Goal: Transaction & Acquisition: Book appointment/travel/reservation

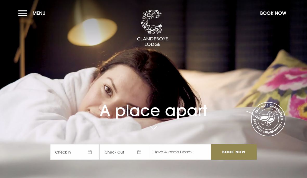
click at [276, 18] on button "Book Now" at bounding box center [272, 13] width 31 height 11
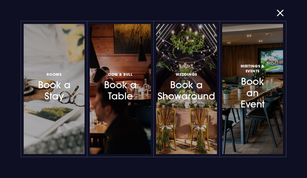
click at [50, 100] on h3 "Rooms Book a Stay" at bounding box center [53, 86] width 35 height 31
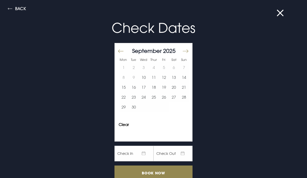
click at [185, 53] on button "Move forward to switch to the next month." at bounding box center [185, 51] width 6 height 11
click at [187, 52] on button "Move forward to switch to the next month." at bounding box center [185, 51] width 6 height 11
click at [184, 51] on button "Move forward to switch to the next month." at bounding box center [185, 51] width 6 height 11
click at [187, 55] on button "Move forward to switch to the next month." at bounding box center [185, 51] width 6 height 11
click at [185, 52] on button "Move forward to switch to the next month." at bounding box center [185, 51] width 6 height 11
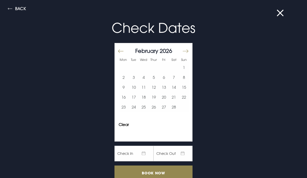
click at [188, 53] on button "Move forward to switch to the next month." at bounding box center [185, 51] width 6 height 11
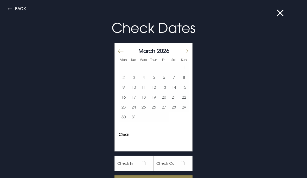
click at [187, 55] on button "Move forward to switch to the next month." at bounding box center [185, 51] width 6 height 11
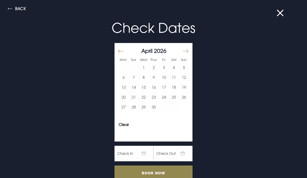
click at [186, 57] on button "Move forward to switch to the next month." at bounding box center [185, 51] width 6 height 11
click at [186, 53] on button "Move forward to switch to the next month." at bounding box center [185, 51] width 6 height 11
click at [186, 55] on button "Move forward to switch to the next month." at bounding box center [185, 51] width 6 height 11
click at [133, 106] on button "28" at bounding box center [134, 107] width 10 height 10
click at [144, 108] on button "29" at bounding box center [144, 107] width 10 height 10
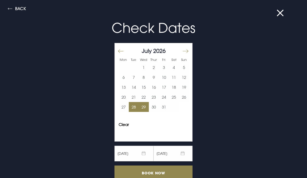
click at [154, 108] on button "30" at bounding box center [154, 107] width 10 height 10
click at [136, 111] on button "28" at bounding box center [134, 107] width 10 height 10
click at [142, 157] on span "28/07/2026" at bounding box center [133, 154] width 39 height 16
click at [145, 153] on span "28/07/2026" at bounding box center [133, 154] width 39 height 16
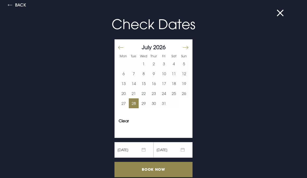
scroll to position [3, 0]
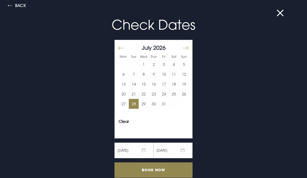
click at [143, 153] on span "28/07/2026" at bounding box center [133, 151] width 39 height 16
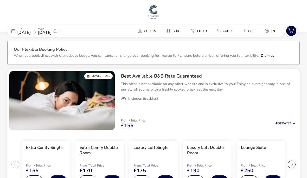
click at [51, 34] on span "[DATE]" at bounding box center [45, 33] width 14 height 6
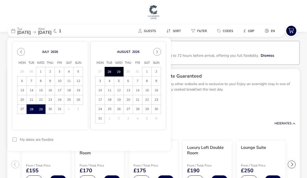
click at [159, 53] on button "Next Month" at bounding box center [157, 52] width 8 height 8
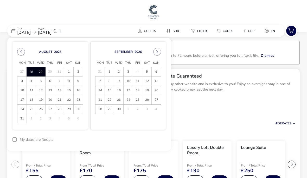
click at [68, 106] on span "29" at bounding box center [68, 109] width 9 height 9
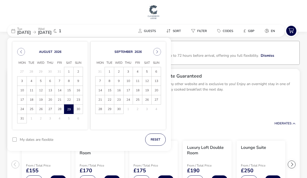
click at [22, 54] on button "Previous Month" at bounding box center [21, 52] width 8 height 8
click at [153, 137] on button "reset" at bounding box center [155, 139] width 21 height 12
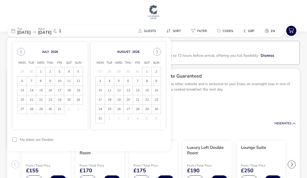
click at [32, 110] on span "28" at bounding box center [31, 109] width 9 height 9
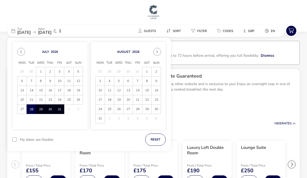
click at [56, 109] on span "31" at bounding box center [59, 109] width 9 height 9
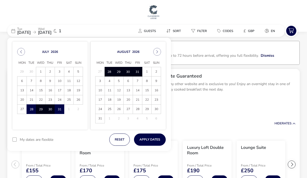
click at [48, 112] on span "30" at bounding box center [50, 109] width 9 height 9
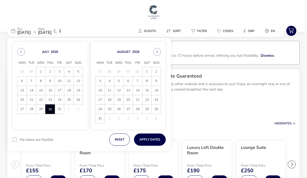
click at [30, 109] on span "28" at bounding box center [31, 109] width 9 height 9
click at [42, 111] on span "29" at bounding box center [40, 109] width 9 height 9
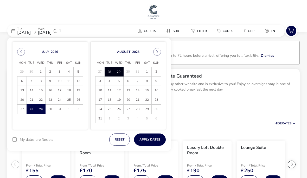
click at [49, 111] on span "30" at bounding box center [50, 109] width 9 height 9
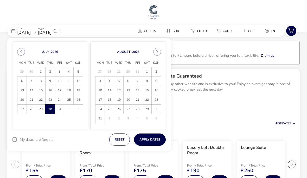
click at [32, 110] on span "28" at bounding box center [31, 109] width 9 height 9
click at [122, 140] on button "reset" at bounding box center [119, 139] width 21 height 12
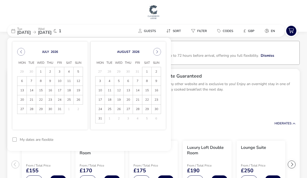
click at [33, 112] on span "28" at bounding box center [31, 109] width 9 height 9
click at [42, 112] on span "29" at bounding box center [40, 109] width 9 height 9
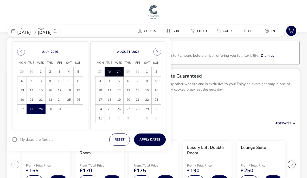
click at [56, 121] on div "[DATE] Mon Tue Wed Thu Fri Sat Sun 29 30 1 2 3 4 5 6 7 8 9 10 11 12 13 14 15 16…" at bounding box center [49, 86] width 75 height 88
click at [50, 111] on span "30" at bounding box center [50, 109] width 9 height 9
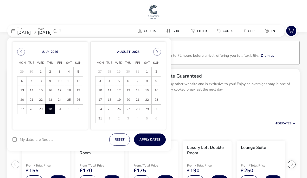
click at [33, 110] on span "28" at bounding box center [31, 109] width 9 height 9
click at [50, 112] on span "30" at bounding box center [50, 109] width 9 height 9
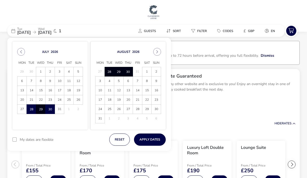
click at [129, 77] on span "6" at bounding box center [128, 80] width 9 height 9
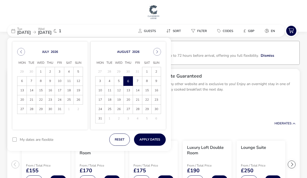
click at [129, 77] on span "6" at bounding box center [128, 81] width 9 height 9
click at [30, 109] on span "25" at bounding box center [31, 109] width 9 height 9
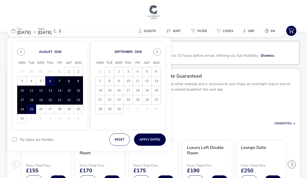
click at [73, 132] on div "[DATE] Mon Tue Wed Thu Fri Sat Sun 27 28 29 30 31 1 2 3 4 5 6 6 7 7 8 8 9 9 10 …" at bounding box center [89, 86] width 164 height 96
click at [119, 138] on button "reset" at bounding box center [119, 139] width 21 height 12
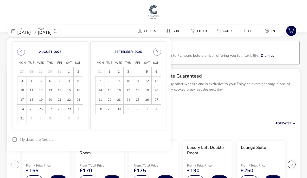
click at [31, 110] on span "25" at bounding box center [31, 109] width 9 height 9
click at [49, 109] on span "27" at bounding box center [50, 109] width 9 height 9
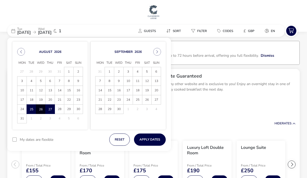
click at [150, 140] on button "Apply Dates" at bounding box center [150, 139] width 32 height 12
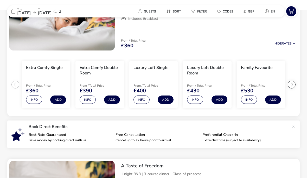
scroll to position [80, 0]
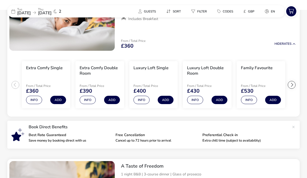
click at [88, 102] on button "Info" at bounding box center [88, 100] width 16 height 8
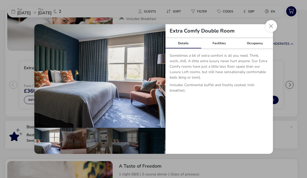
click at [271, 27] on button "Close dialog" at bounding box center [271, 26] width 12 height 12
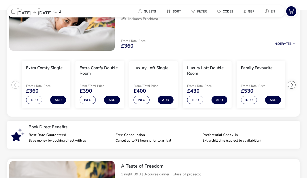
click at [193, 99] on button "Info" at bounding box center [195, 100] width 16 height 8
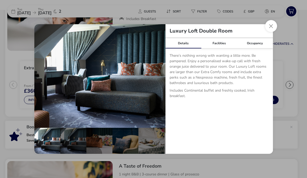
click at [273, 28] on button "Close dialog" at bounding box center [271, 26] width 12 height 12
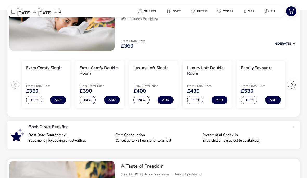
click at [249, 102] on button "Info" at bounding box center [249, 100] width 16 height 8
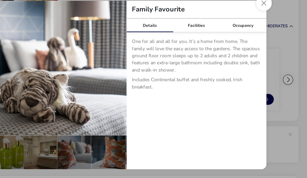
scroll to position [72, 0]
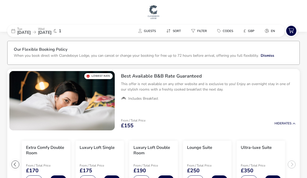
click at [146, 29] on span "Guests" at bounding box center [150, 31] width 12 height 4
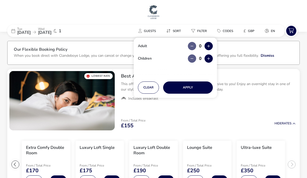
click at [9, 30] on div "[DATE] [DATE] 1" at bounding box center [46, 31] width 78 height 12
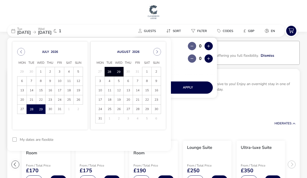
click at [50, 110] on span "30" at bounding box center [50, 109] width 9 height 9
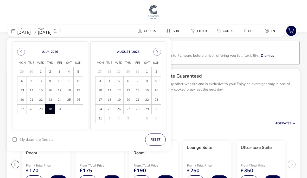
click at [34, 107] on span "28" at bounding box center [31, 109] width 9 height 9
click at [50, 111] on span "30" at bounding box center [50, 109] width 9 height 9
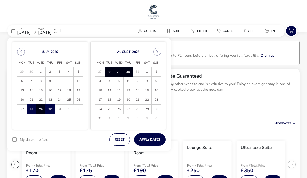
click at [130, 70] on td "30 30" at bounding box center [128, 71] width 9 height 9
click at [121, 140] on button "reset" at bounding box center [119, 139] width 21 height 12
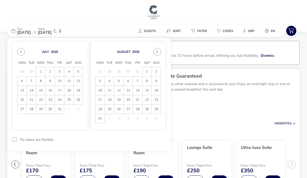
click at [34, 111] on span "28" at bounding box center [31, 109] width 9 height 9
click at [48, 107] on span "30" at bounding box center [50, 109] width 9 height 9
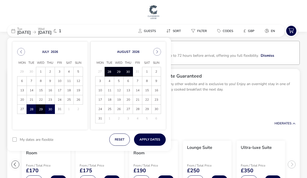
click at [61, 109] on span "31" at bounding box center [59, 109] width 9 height 9
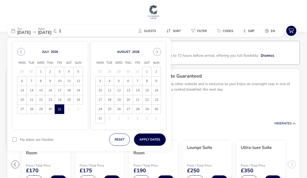
click at [31, 111] on span "28" at bounding box center [31, 109] width 9 height 9
click at [125, 141] on button "reset" at bounding box center [119, 139] width 21 height 12
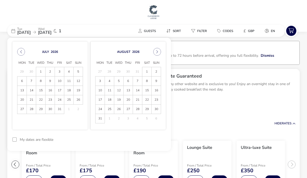
click at [29, 111] on span "28" at bounding box center [31, 109] width 9 height 9
click at [64, 124] on div "[DATE] Mon Tue Wed Thu Fri Sat Sun 29 30 1 2 3 4 5 6 7 8 9 10 11 12 13 14 15 16…" at bounding box center [49, 86] width 75 height 88
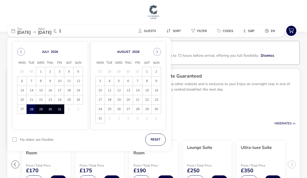
click at [61, 110] on span "31" at bounding box center [59, 109] width 9 height 9
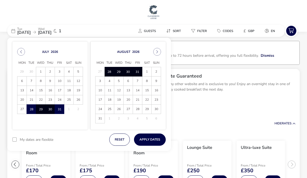
click at [114, 139] on button "reset" at bounding box center [119, 139] width 21 height 12
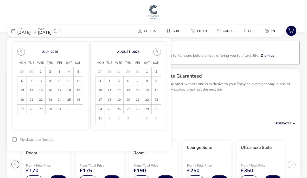
click at [31, 112] on span "28" at bounding box center [31, 109] width 9 height 9
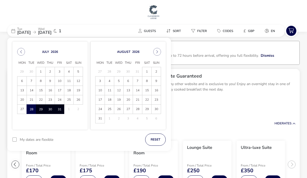
click at [61, 110] on span "31" at bounding box center [59, 109] width 9 height 9
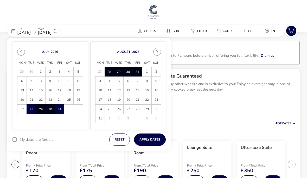
click at [140, 73] on td "31 31" at bounding box center [137, 71] width 9 height 9
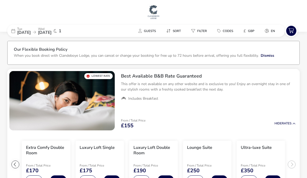
click at [109, 72] on img "1 / 1" at bounding box center [61, 100] width 105 height 59
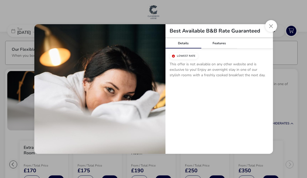
click at [273, 28] on button "Close modal" at bounding box center [271, 26] width 12 height 12
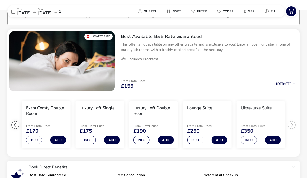
scroll to position [39, 0]
click at [194, 142] on button "Info" at bounding box center [195, 140] width 16 height 8
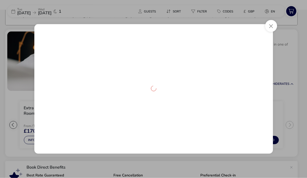
scroll to position [40, 0]
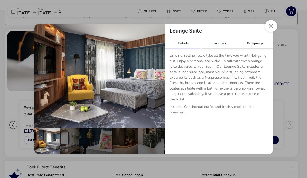
click at [273, 32] on button "Close dialog" at bounding box center [271, 26] width 12 height 12
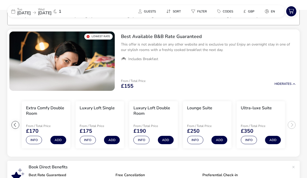
click at [33, 142] on button "Info" at bounding box center [34, 140] width 16 height 8
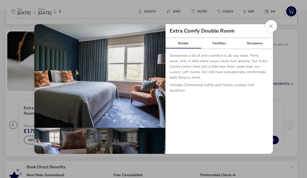
click at [271, 32] on button "Close dialog" at bounding box center [271, 26] width 12 height 12
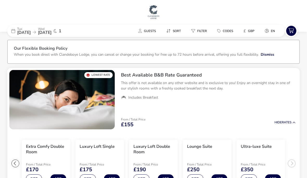
scroll to position [0, 0]
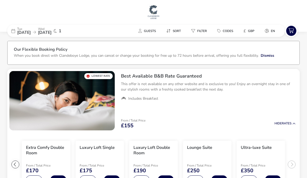
click at [57, 32] on icon at bounding box center [55, 31] width 3 height 4
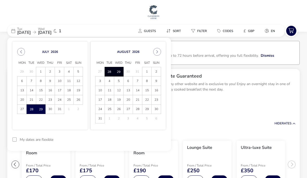
click at [74, 133] on div "[DATE] Mon Tue Wed Thu Fri Sat Sun 29 30 1 2 3 4 5 6 7 8 9 10 11 12 13 14 15 16…" at bounding box center [89, 86] width 164 height 96
click at [79, 154] on li "Luxury Loft Single From / Total Price £175 Info Add" at bounding box center [99, 164] width 48 height 47
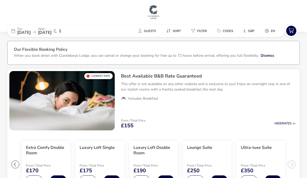
click at [198, 29] on span "Filter" at bounding box center [202, 31] width 10 height 4
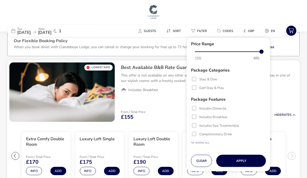
scroll to position [9, 0]
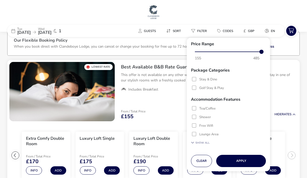
click at [195, 78] on div at bounding box center [194, 79] width 4 height 4
click at [201, 167] on button "Clear" at bounding box center [201, 161] width 21 height 12
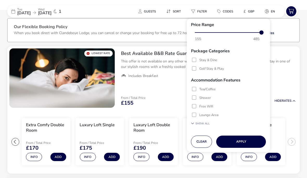
scroll to position [23, 0]
